Goal: Navigation & Orientation: Find specific page/section

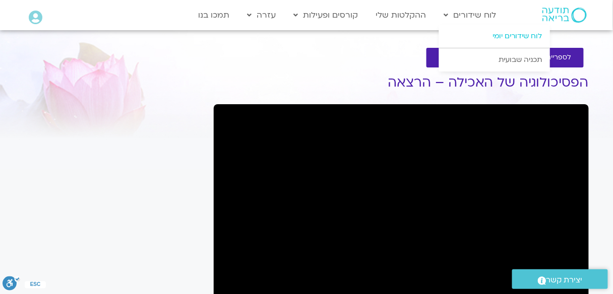
click at [503, 35] on link "לוח שידורים יומי" at bounding box center [494, 36] width 111 height 23
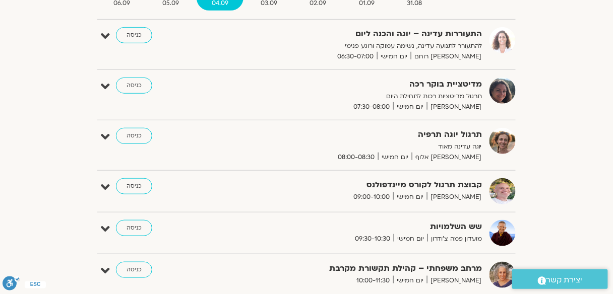
scroll to position [121, 0]
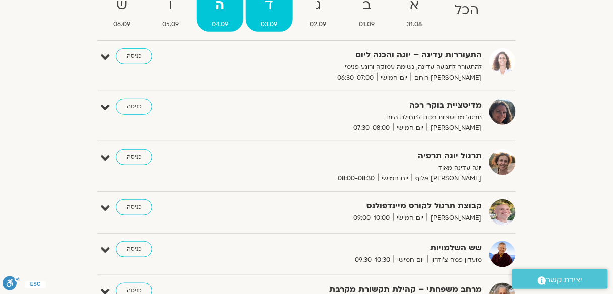
click at [267, 15] on strong "ד" at bounding box center [268, 5] width 47 height 23
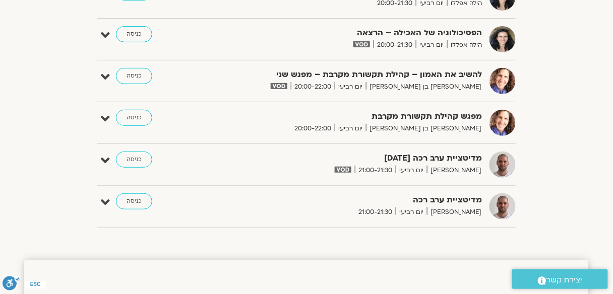
scroll to position [1048, 0]
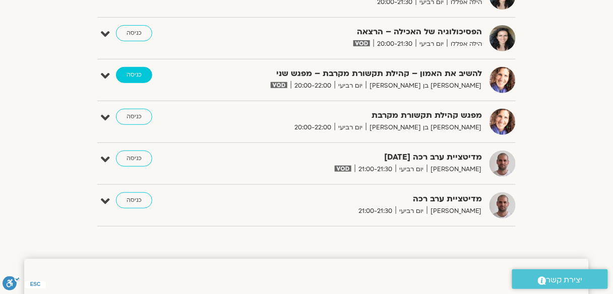
click at [135, 67] on link "כניסה" at bounding box center [134, 75] width 36 height 16
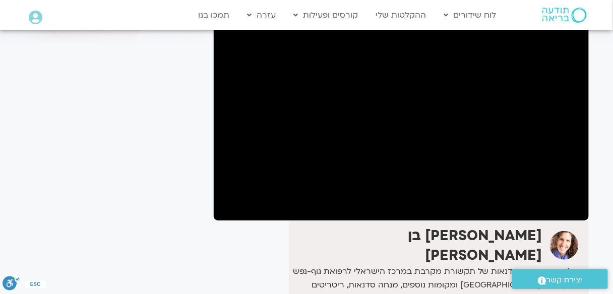
scroll to position [81, 0]
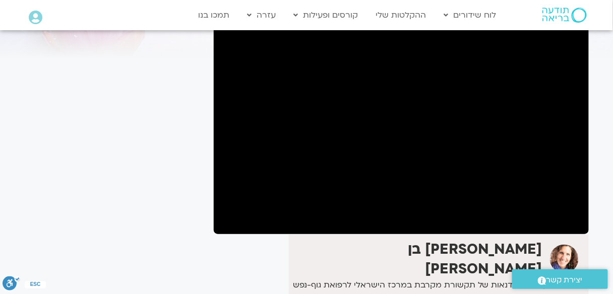
drag, startPoint x: 95, startPoint y: 95, endPoint x: 123, endPoint y: 82, distance: 31.1
click at [123, 82] on div "It seems we can't find what you're looking for. It seems we can't find what you…" at bounding box center [114, 216] width 190 height 478
